Goal: Check status: Check status

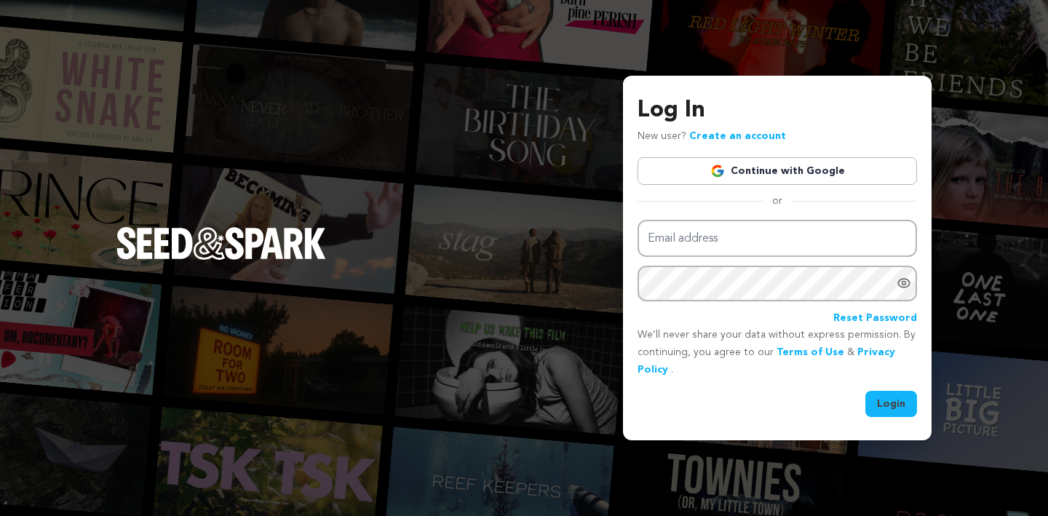
type input "[EMAIL_ADDRESS][DOMAIN_NAME]"
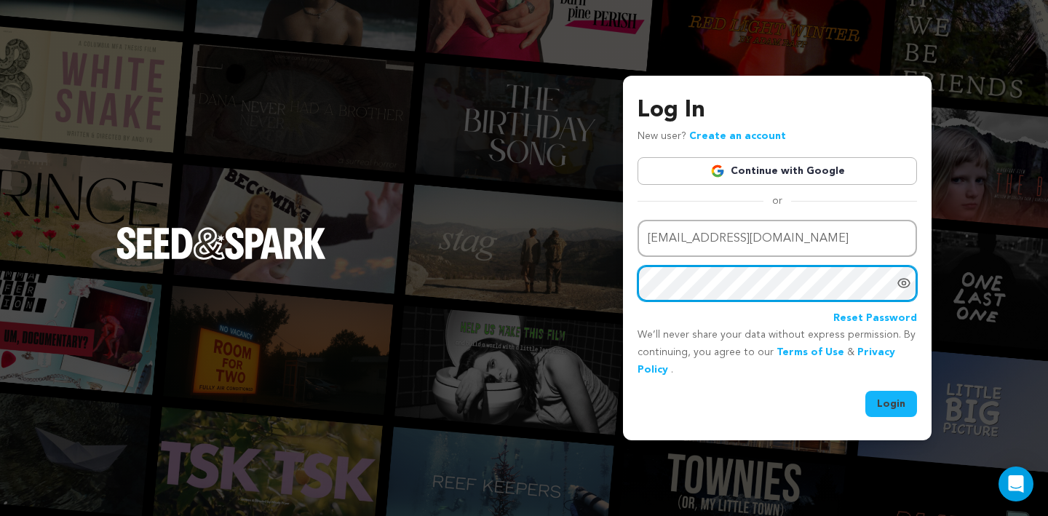
click at [866, 391] on button "Login" at bounding box center [892, 404] width 52 height 26
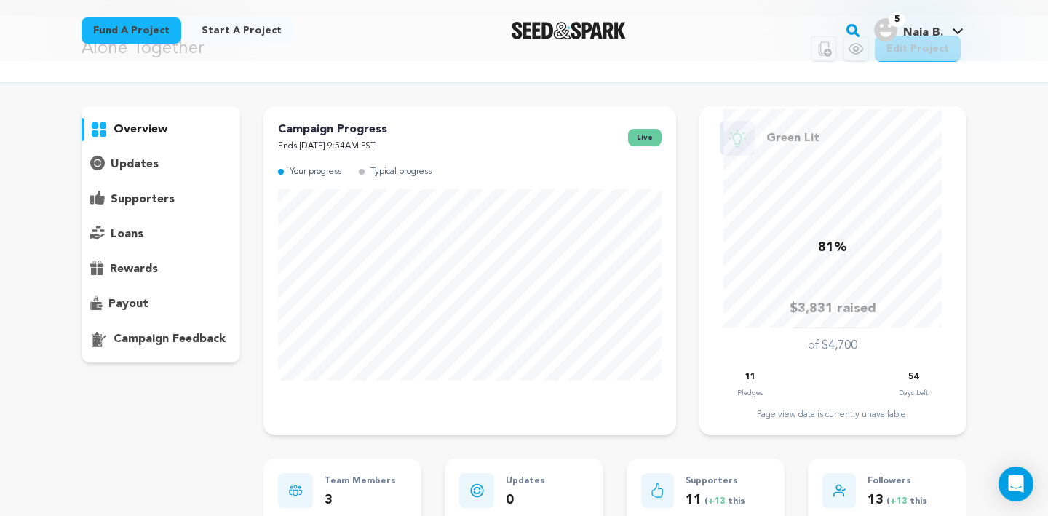
scroll to position [47, 0]
click at [151, 207] on div "supporters" at bounding box center [161, 198] width 159 height 23
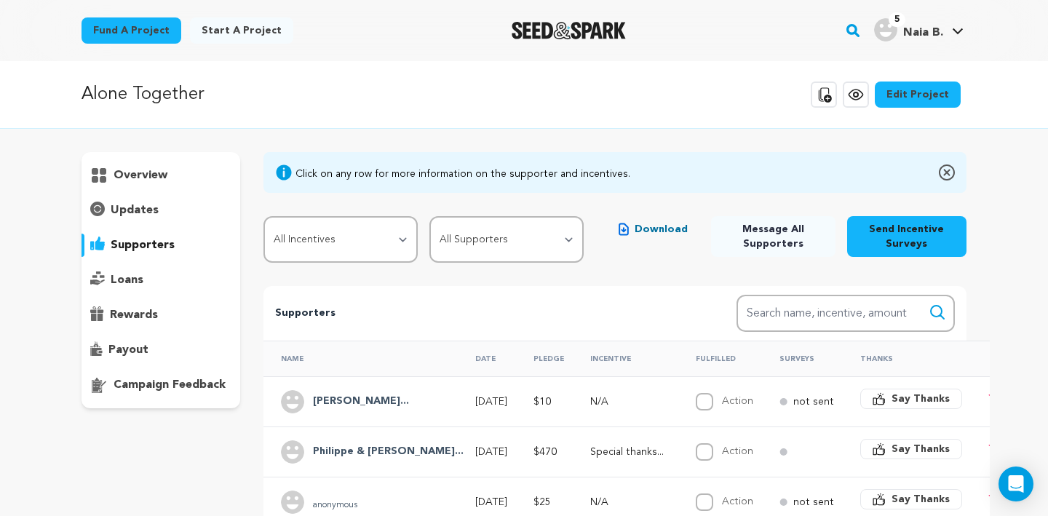
click at [146, 175] on p "overview" at bounding box center [141, 175] width 54 height 17
